Goal: Task Accomplishment & Management: Use online tool/utility

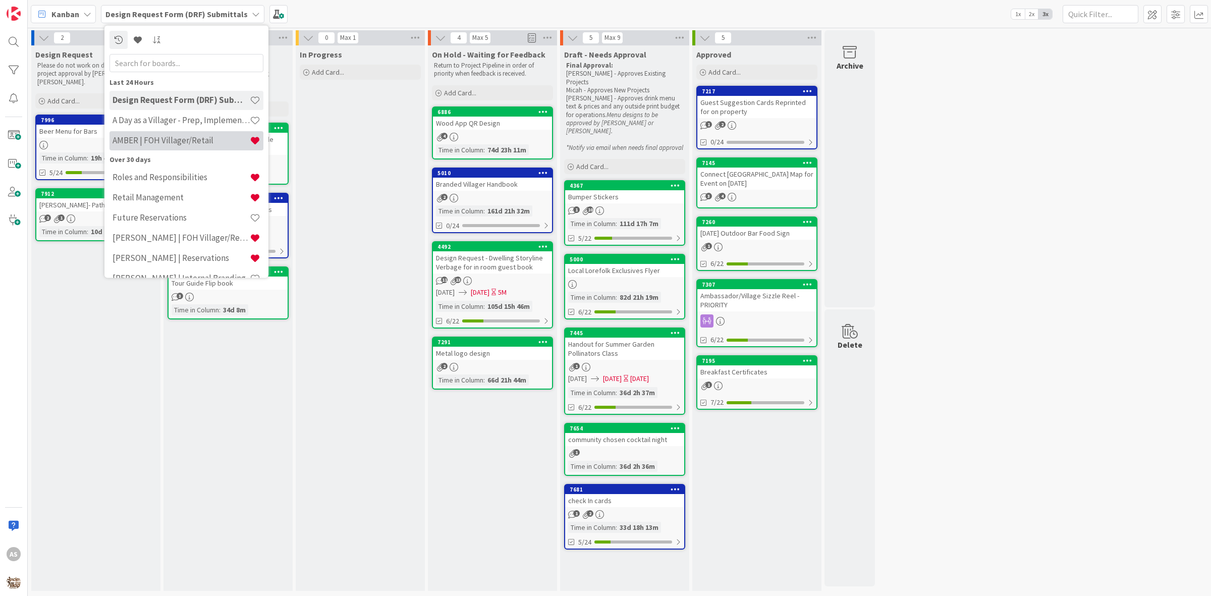
click at [185, 135] on h4 "AMBER | FOH Villager/Retail" at bounding box center [181, 140] width 137 height 10
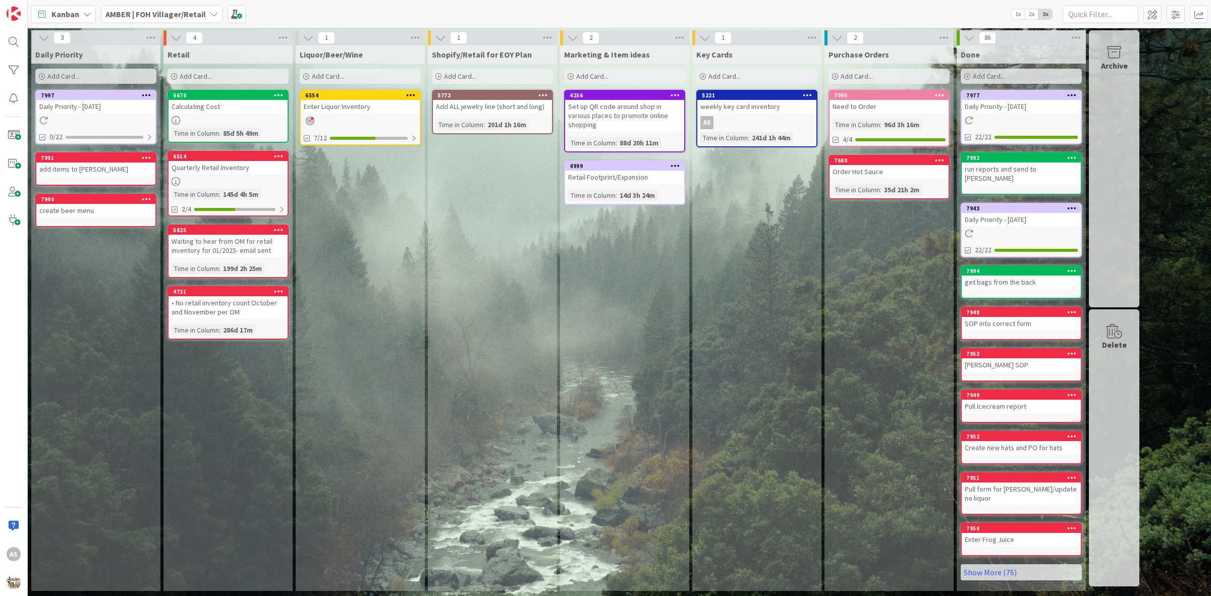
click at [172, 11] on b "AMBER | FOH Villager/Retail" at bounding box center [155, 14] width 100 height 10
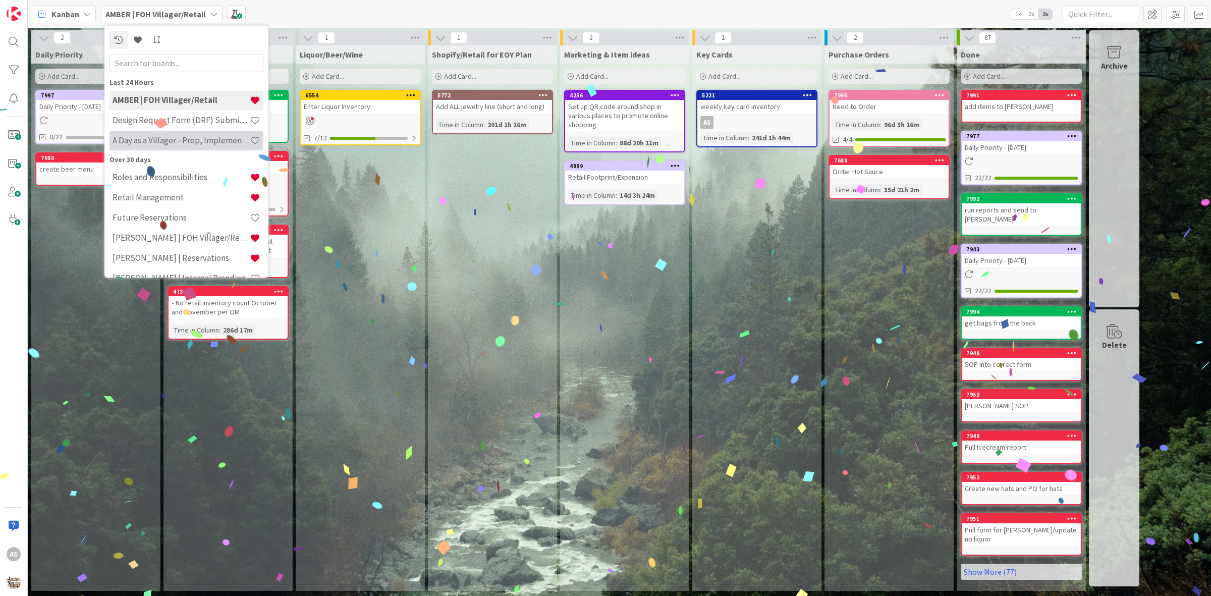
click at [148, 142] on h4 "A Day as a Villager - Prep, Implement and Execute" at bounding box center [181, 140] width 137 height 10
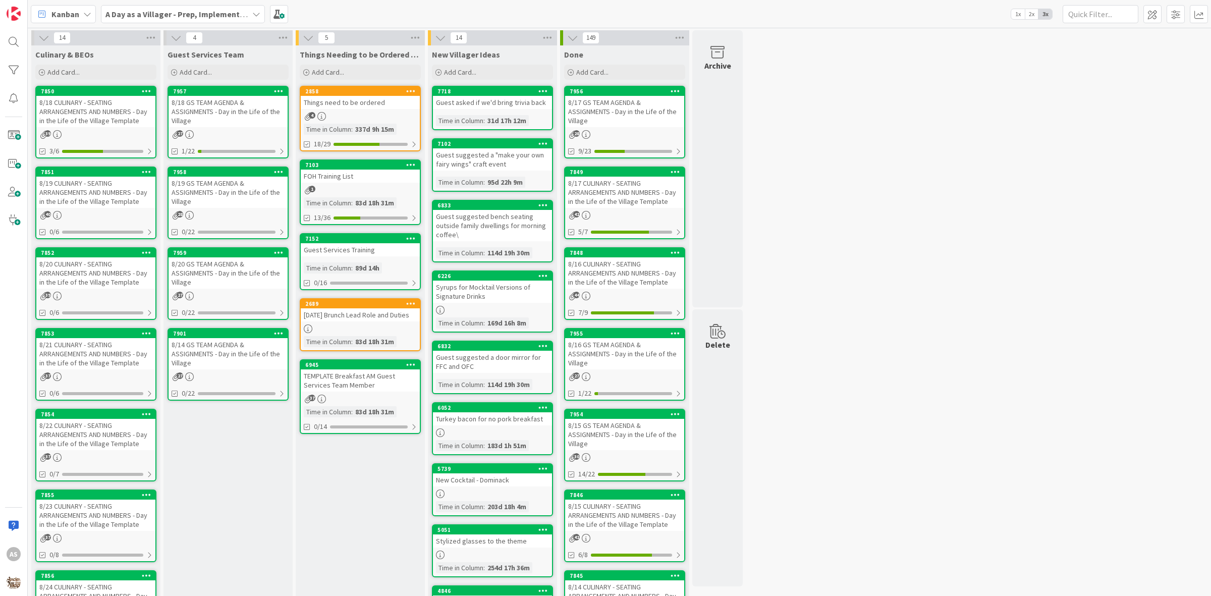
click at [310, 105] on div "Things need to be ordered" at bounding box center [360, 102] width 119 height 13
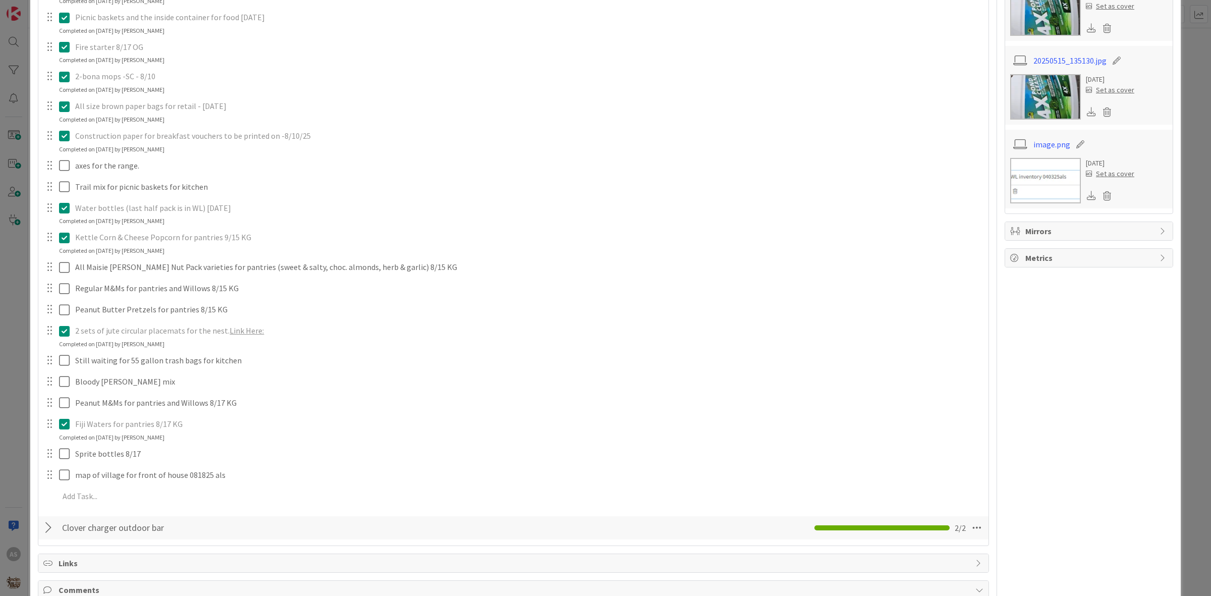
scroll to position [568, 0]
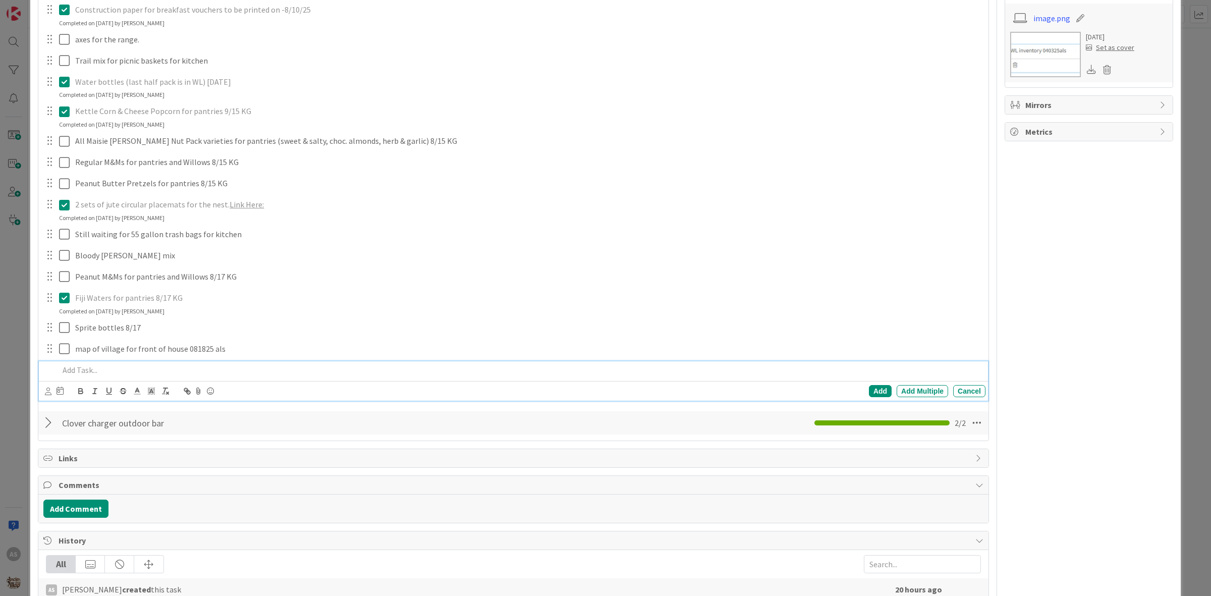
click at [94, 376] on div at bounding box center [520, 370] width 930 height 18
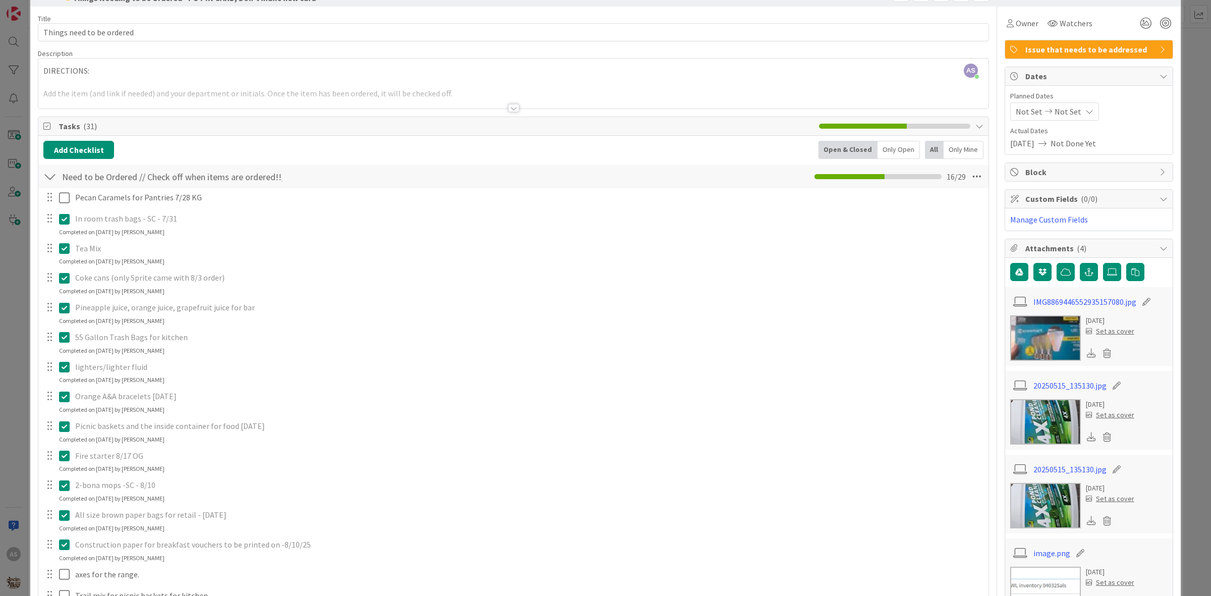
scroll to position [0, 0]
